Goal: Check status: Check status

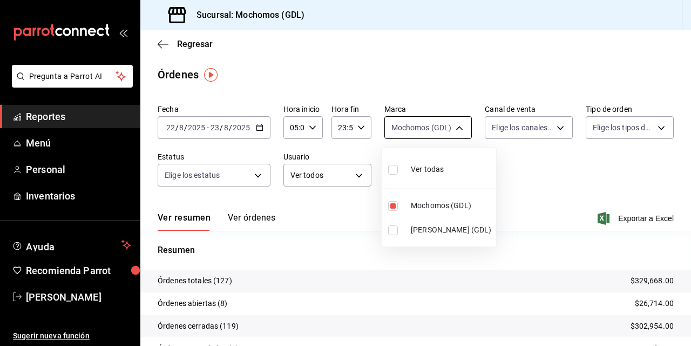
click at [411, 129] on body "Pregunta a Parrot AI Reportes Menú Personal Inventarios Ayuda Recomienda Parrot…" at bounding box center [345, 173] width 691 height 346
click at [392, 226] on input "checkbox" at bounding box center [393, 230] width 10 height 10
checkbox input "true"
type input "36c25d4a-7cb0-456c-a434-e981d54830bc,9cac9703-0c5a-4d8b-addd-5b6b571d65b9"
checkbox input "true"
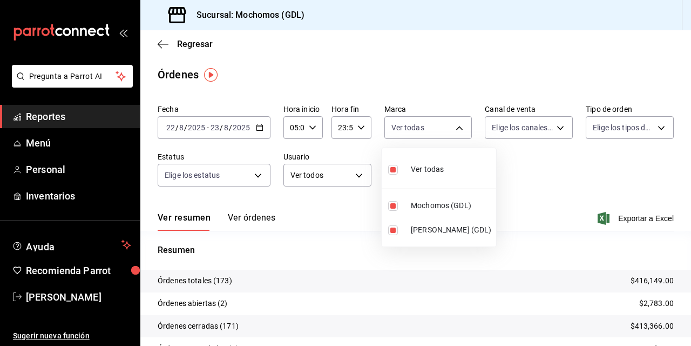
click at [394, 228] on input "checkbox" at bounding box center [393, 230] width 10 height 10
checkbox input "false"
type input "36c25d4a-7cb0-456c-a434-e981d54830bc"
checkbox input "false"
click at [523, 194] on div at bounding box center [345, 173] width 691 height 346
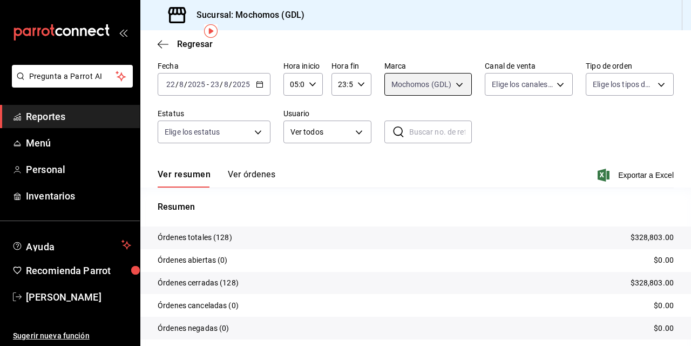
scroll to position [65, 0]
